Goal: Find specific page/section: Find specific page/section

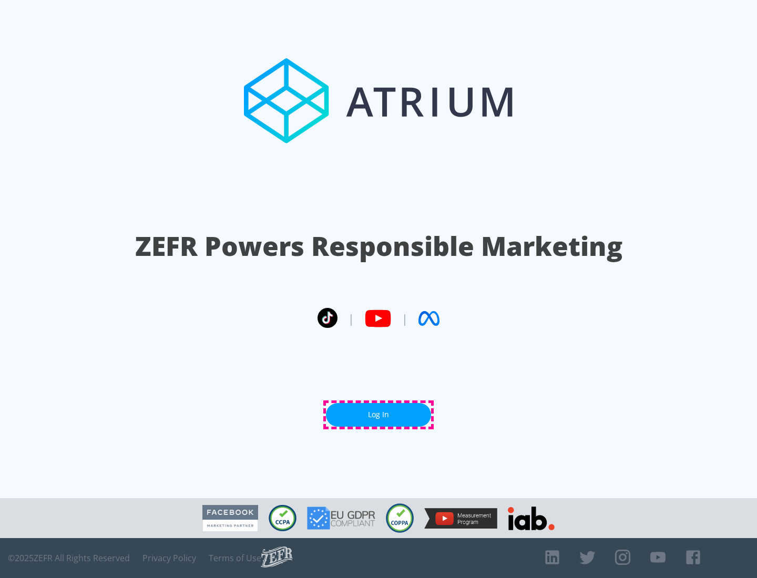
click at [379, 415] on link "Log In" at bounding box center [378, 415] width 105 height 24
